Goal: Task Accomplishment & Management: Manage account settings

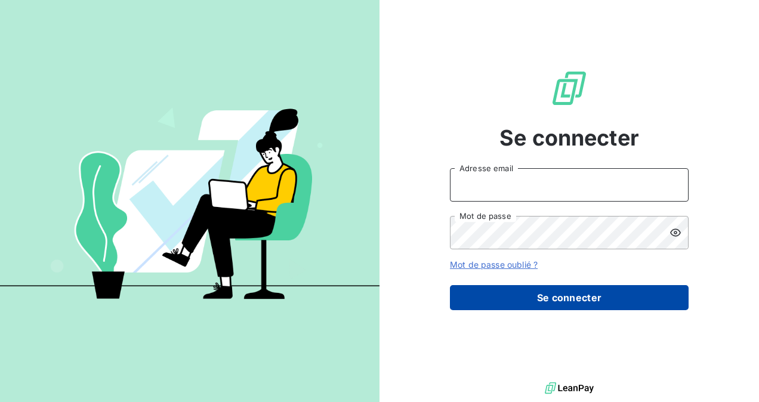
type input "[EMAIL_ADDRESS][DOMAIN_NAME]"
click at [539, 293] on button "Se connecter" at bounding box center [569, 297] width 239 height 25
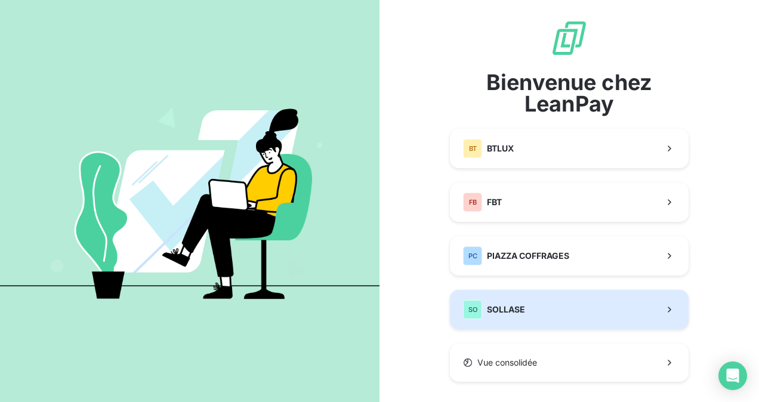
click at [505, 311] on span "SOLLASE" at bounding box center [506, 310] width 38 height 12
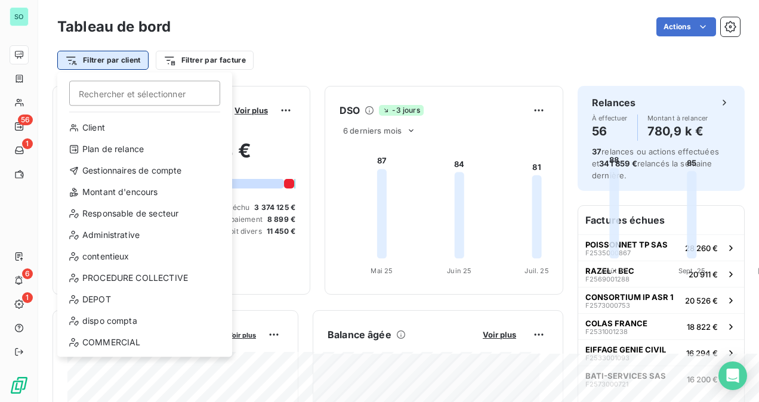
click at [77, 58] on html "SO 56 1 6 1 Tableau de bord Actions Filtrer par client Rechercher et sélectionn…" at bounding box center [379, 201] width 759 height 402
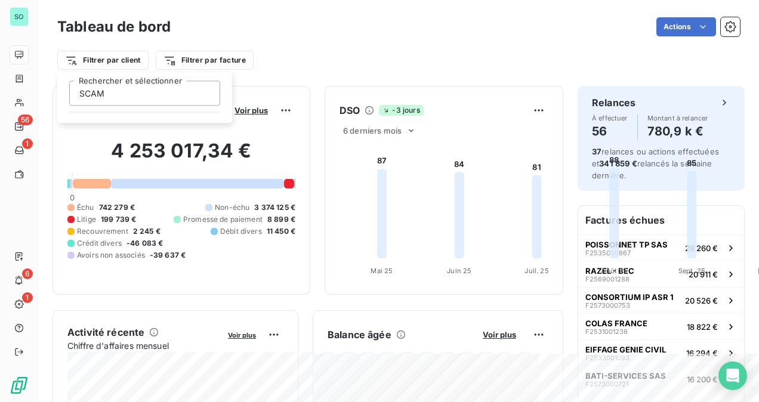
type input "SCAM"
click at [123, 97] on input "SCAM" at bounding box center [144, 93] width 151 height 25
click at [70, 60] on html "SO 56 1 6 1 Tableau de bord Actions Filtrer par client Filtrer par facture Enco…" at bounding box center [379, 201] width 759 height 402
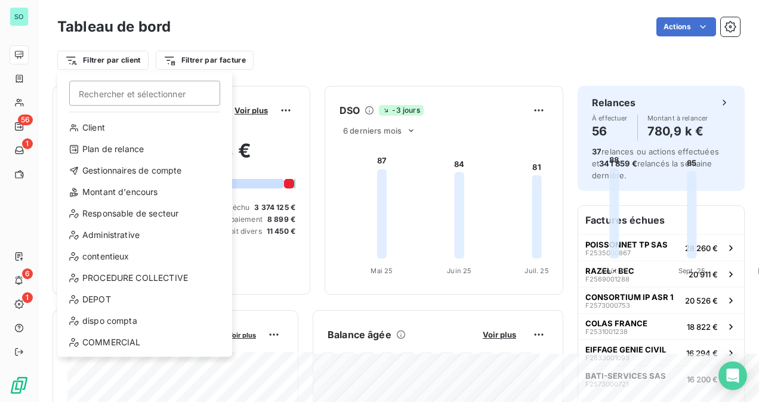
click at [70, 60] on html "SO 56 1 6 1 Tableau de bord Actions Filtrer par client Rechercher et sélectionn…" at bounding box center [379, 201] width 759 height 402
click at [100, 133] on div "Client" at bounding box center [144, 127] width 165 height 19
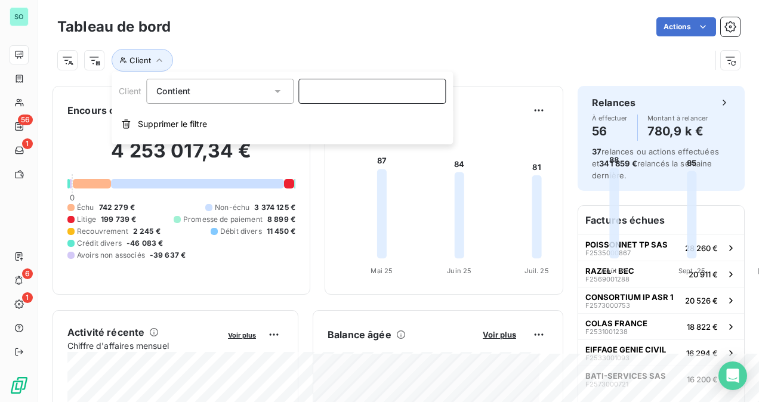
click at [335, 95] on input at bounding box center [371, 91] width 147 height 25
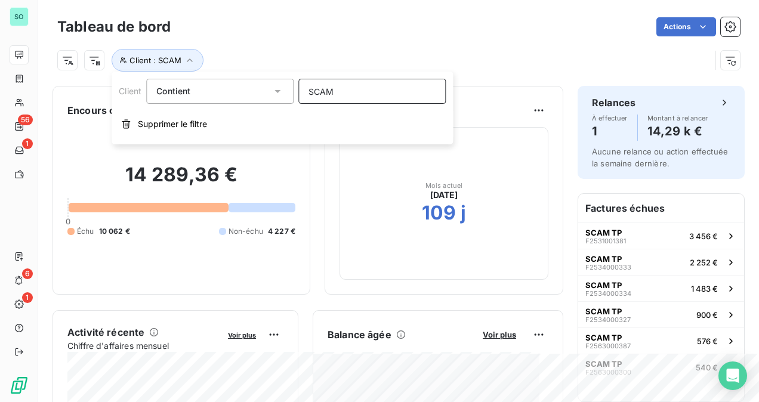
type input "SCAM"
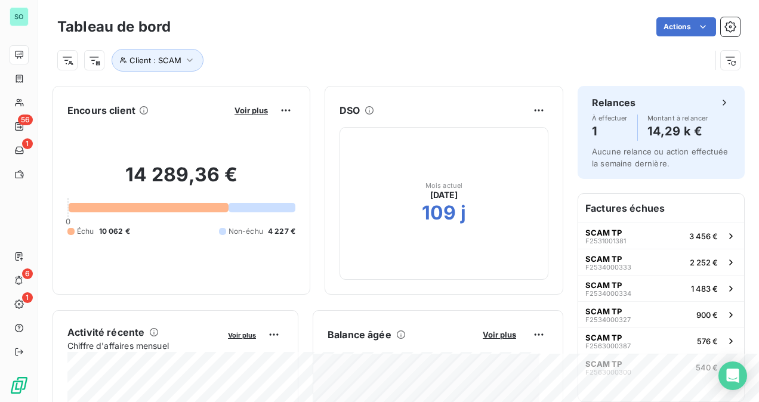
click at [177, 209] on div at bounding box center [149, 208] width 160 height 10
click at [146, 208] on div at bounding box center [149, 208] width 160 height 10
drag, startPoint x: 474, startPoint y: 100, endPoint x: 431, endPoint y: 129, distance: 51.9
click at [310, 101] on div "Encours client Voir plus 14 289,36 € 0 Échu 10 062 € Non-échu 4 227 €" at bounding box center [181, 190] width 258 height 209
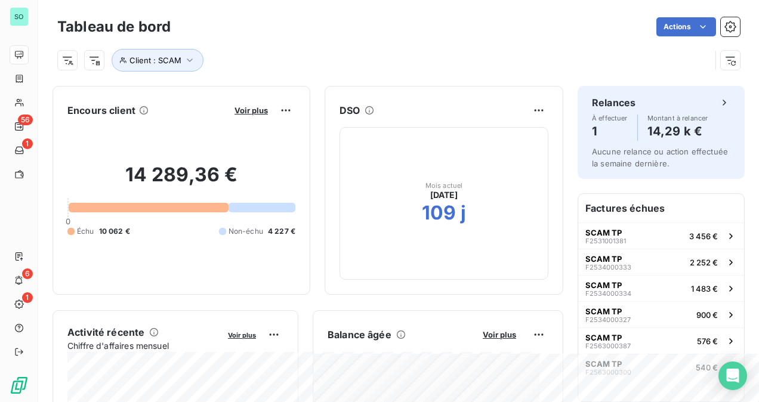
click at [159, 204] on div at bounding box center [149, 208] width 160 height 10
click at [202, 209] on div at bounding box center [149, 208] width 160 height 10
click at [91, 209] on div at bounding box center [149, 208] width 160 height 10
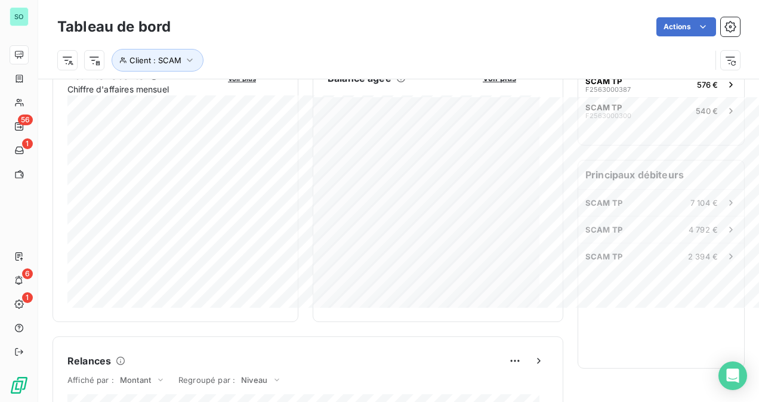
scroll to position [299, 0]
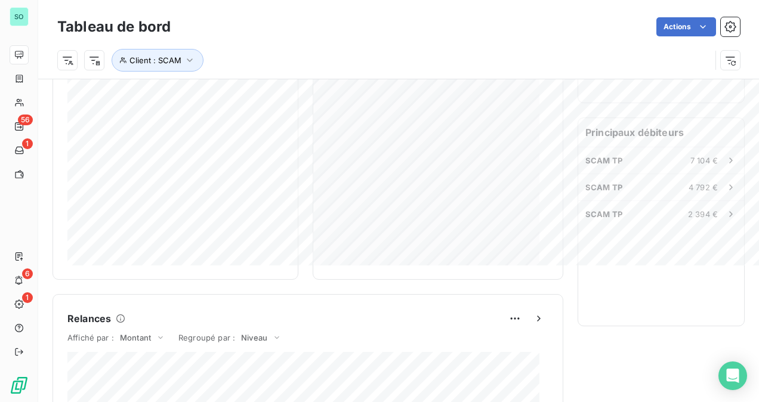
click at [124, 41] on h6 "Activité récente" at bounding box center [105, 33] width 77 height 14
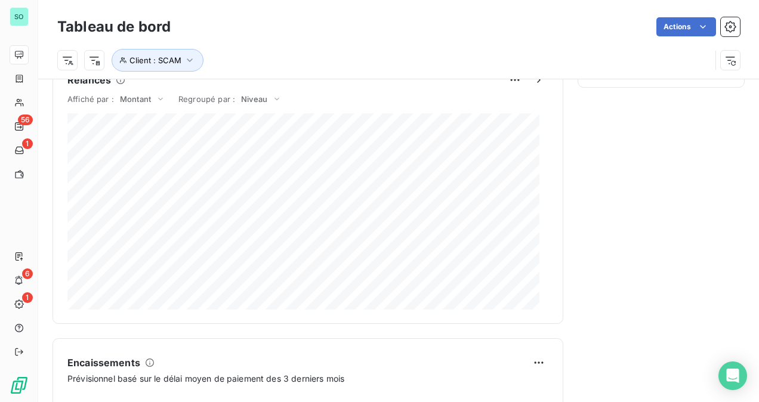
scroll to position [717, 0]
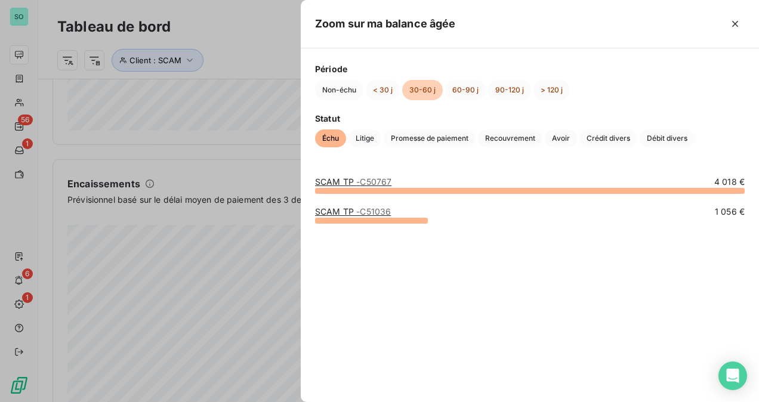
click at [209, 144] on div at bounding box center [379, 201] width 759 height 402
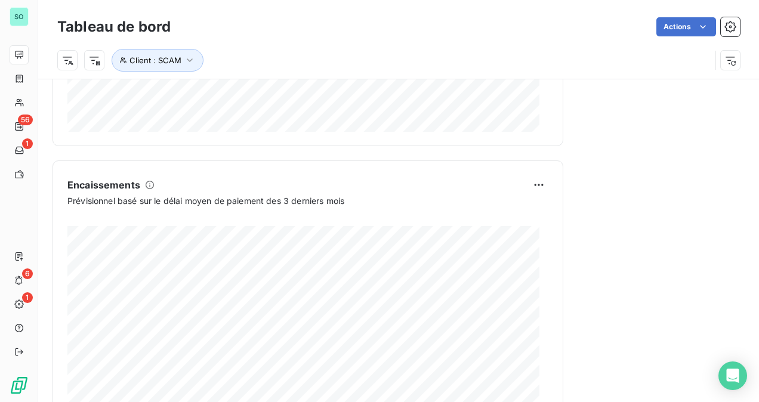
scroll to position [836, 0]
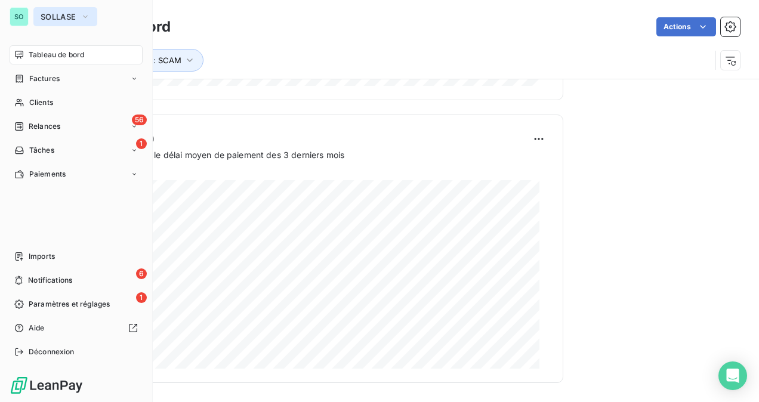
click at [68, 17] on span "SOLLASE" at bounding box center [58, 17] width 35 height 10
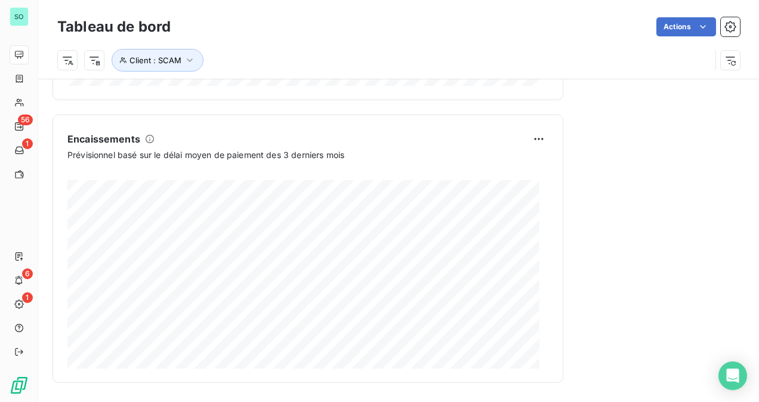
drag, startPoint x: 358, startPoint y: 32, endPoint x: 550, endPoint y: 12, distance: 193.1
click at [358, 33] on div "Actions" at bounding box center [462, 26] width 555 height 19
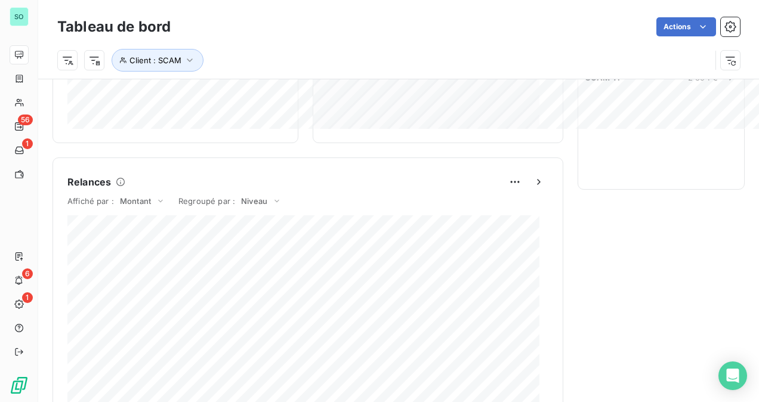
scroll to position [359, 0]
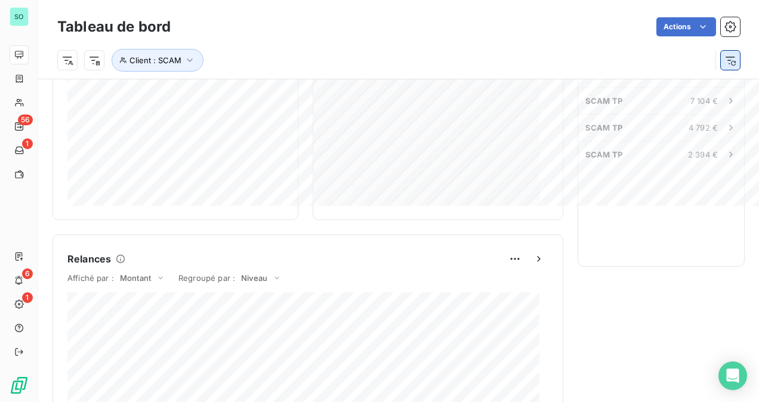
click at [721, 67] on button "button" at bounding box center [730, 60] width 19 height 19
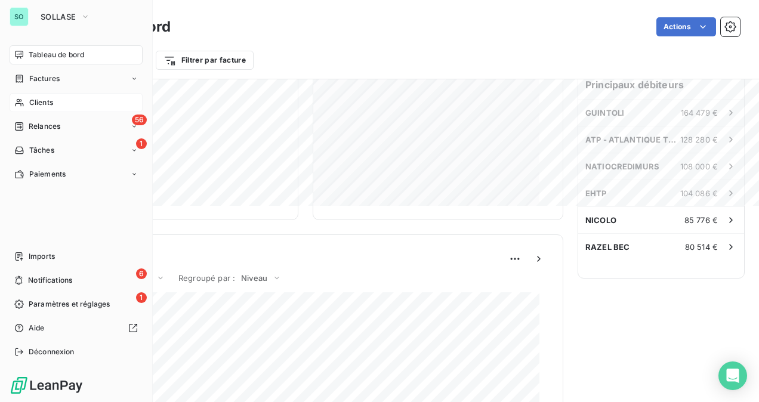
click at [42, 101] on span "Clients" at bounding box center [41, 102] width 24 height 11
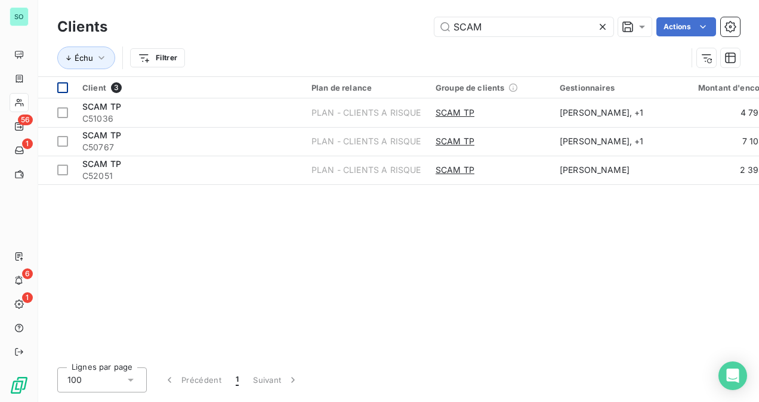
type input "SCAM"
click at [64, 91] on div at bounding box center [62, 87] width 11 height 11
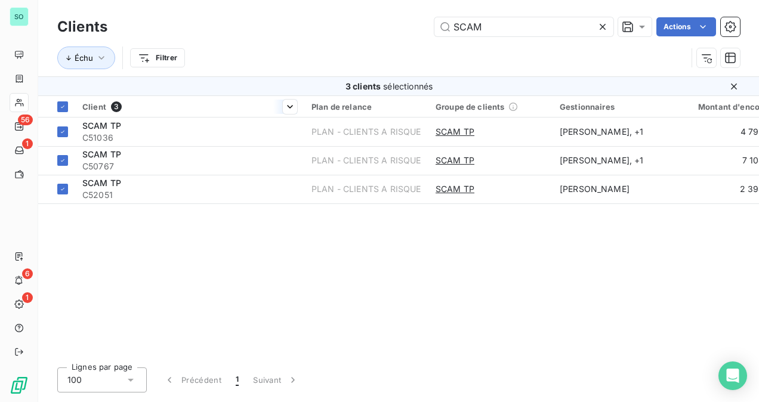
click at [87, 103] on span "Client" at bounding box center [94, 107] width 24 height 10
click at [460, 104] on span "Groupe de clients" at bounding box center [469, 107] width 69 height 10
drag, startPoint x: 627, startPoint y: 298, endPoint x: 650, endPoint y: 326, distance: 36.5
click at [641, 321] on div "Client 3 Plan de relance Groupe de clients Gestionnaires Montant d'encours Non-…" at bounding box center [398, 227] width 721 height 262
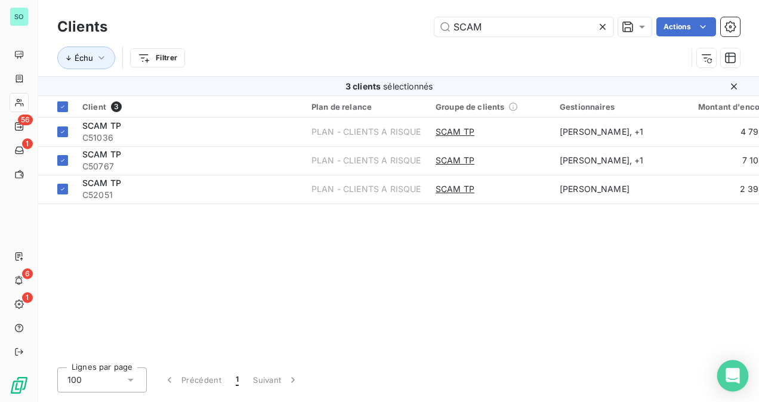
click at [737, 378] on icon "Open Intercom Messenger" at bounding box center [733, 376] width 16 height 16
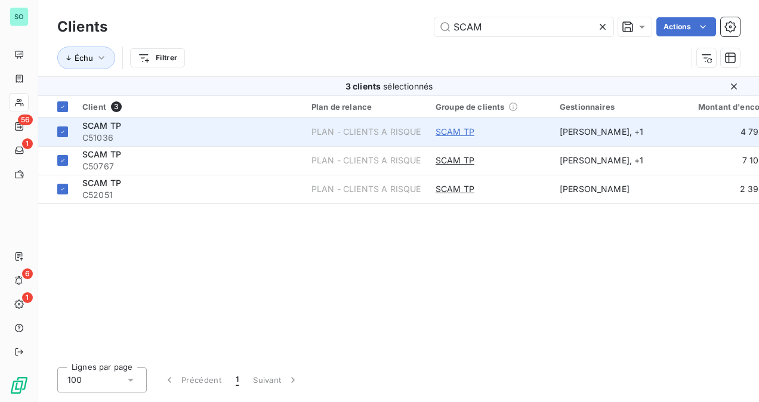
click at [461, 134] on span "SCAM TP" at bounding box center [454, 132] width 39 height 12
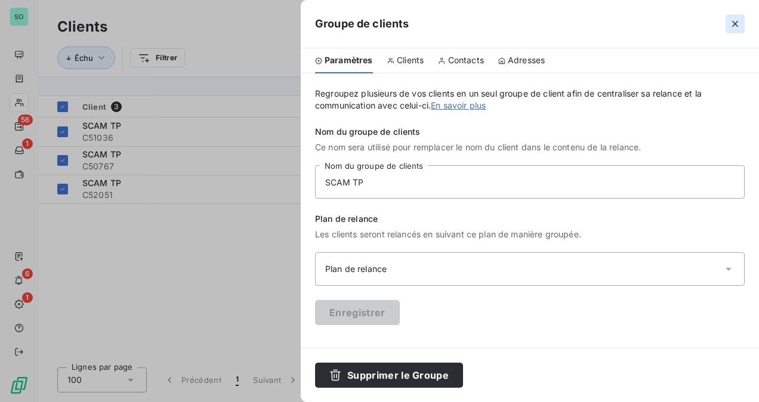
click at [736, 23] on icon "button" at bounding box center [735, 24] width 12 height 12
